Goal: Task Accomplishment & Management: Use online tool/utility

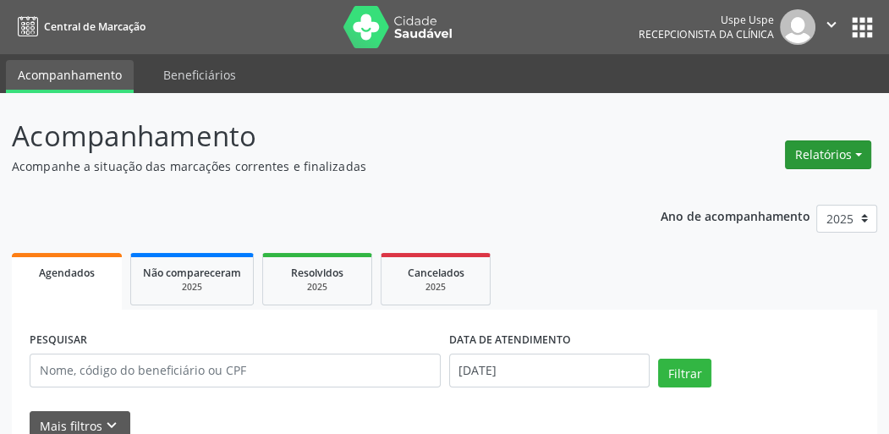
click at [840, 149] on button "Relatórios" at bounding box center [828, 154] width 86 height 29
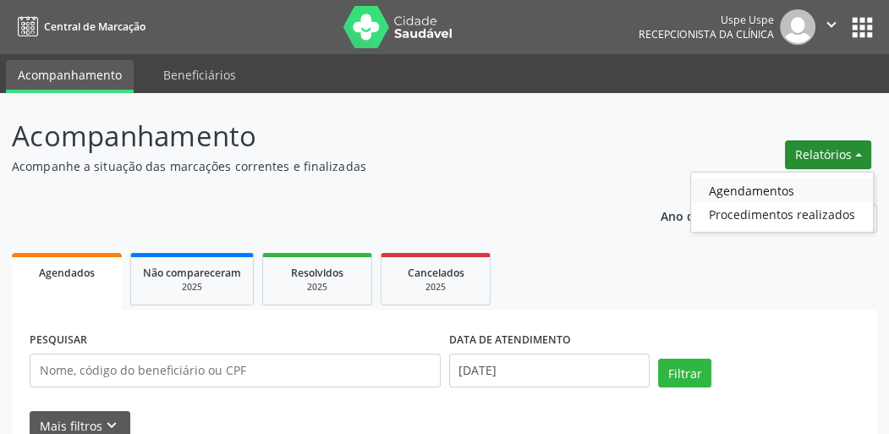
click at [732, 196] on link "Agendamentos" at bounding box center [782, 190] width 182 height 24
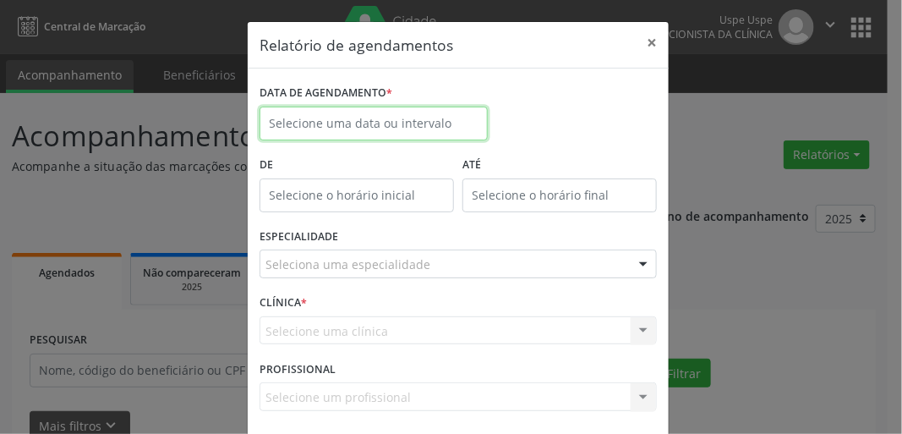
click at [285, 122] on input "text" at bounding box center [374, 124] width 228 height 34
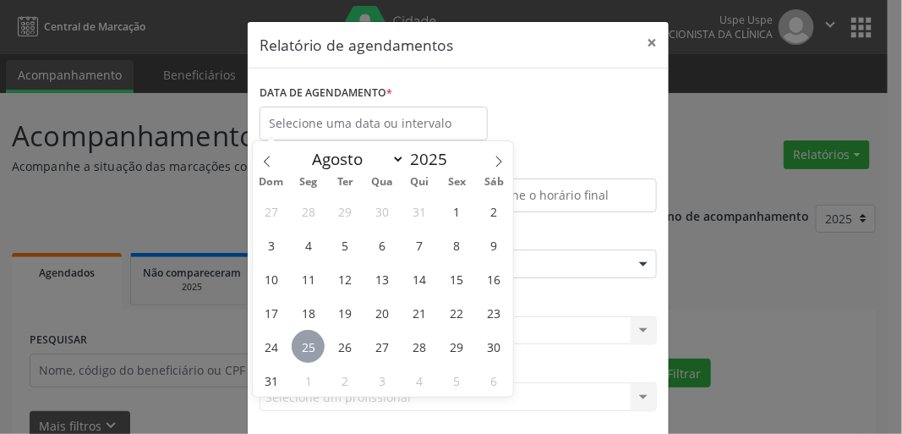
click at [306, 348] on span "25" at bounding box center [308, 346] width 33 height 33
type input "[DATE]"
click at [306, 348] on span "25" at bounding box center [308, 346] width 33 height 33
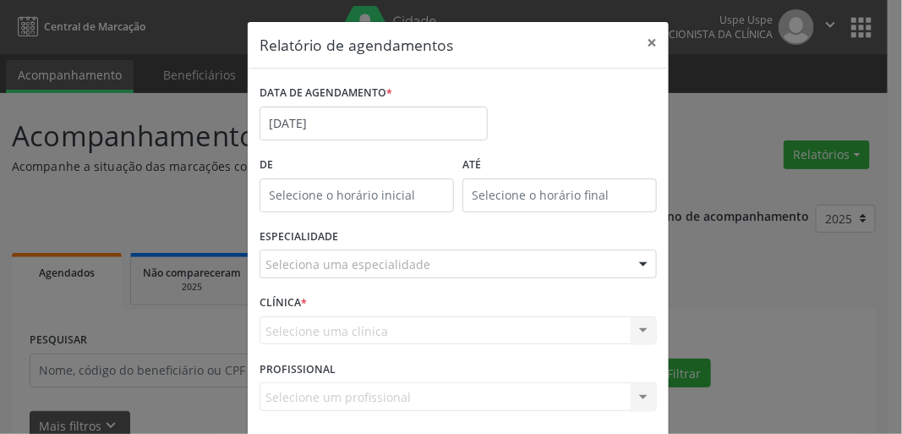
click at [290, 249] on div "Seleciona uma especialidade" at bounding box center [458, 263] width 397 height 29
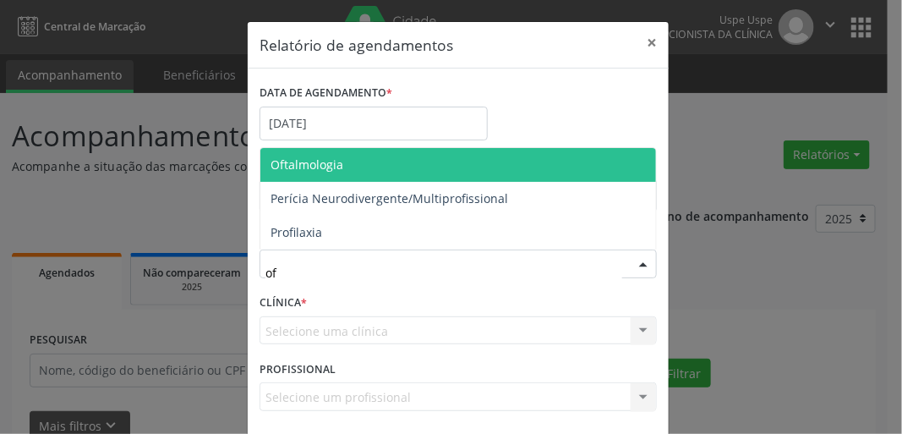
type input "oft"
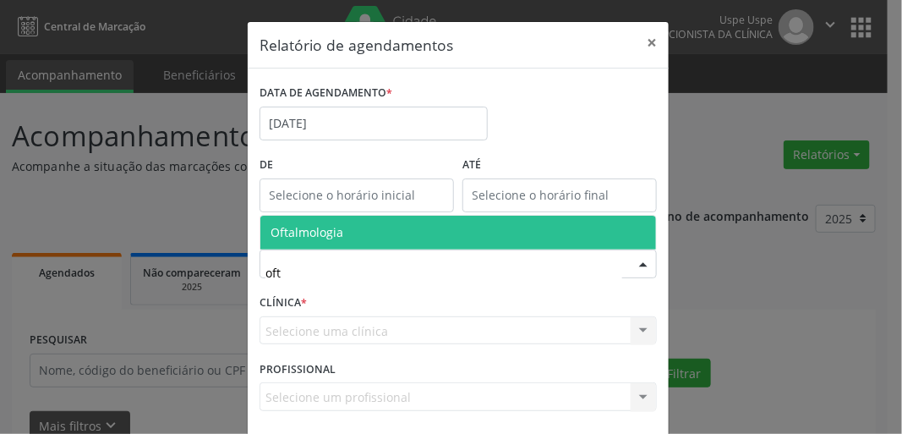
click at [315, 221] on span "Oftalmologia" at bounding box center [458, 233] width 396 height 34
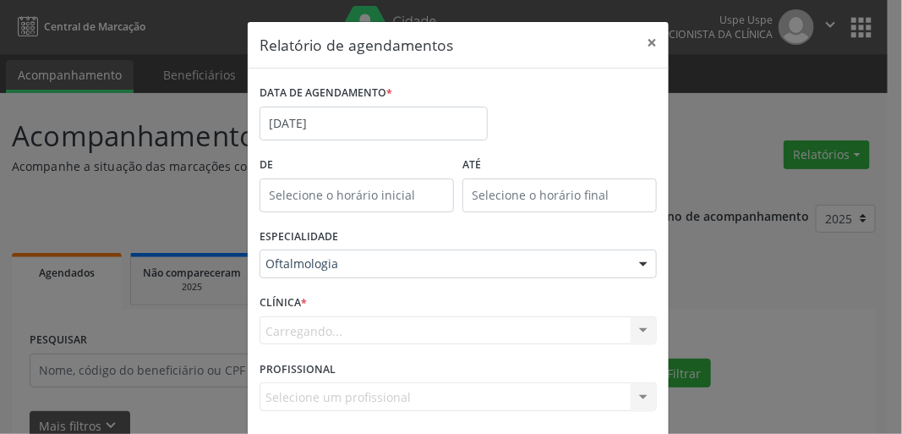
scroll to position [74, 0]
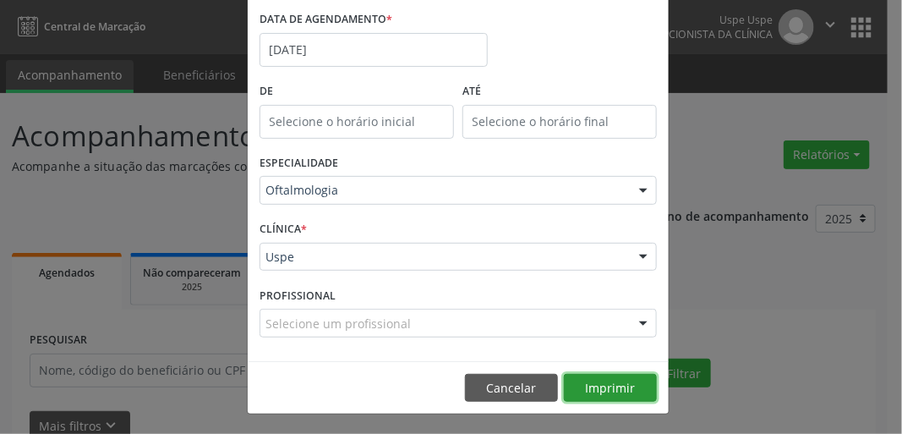
click at [595, 388] on button "Imprimir" at bounding box center [610, 388] width 93 height 29
